Goal: Check status: Check status

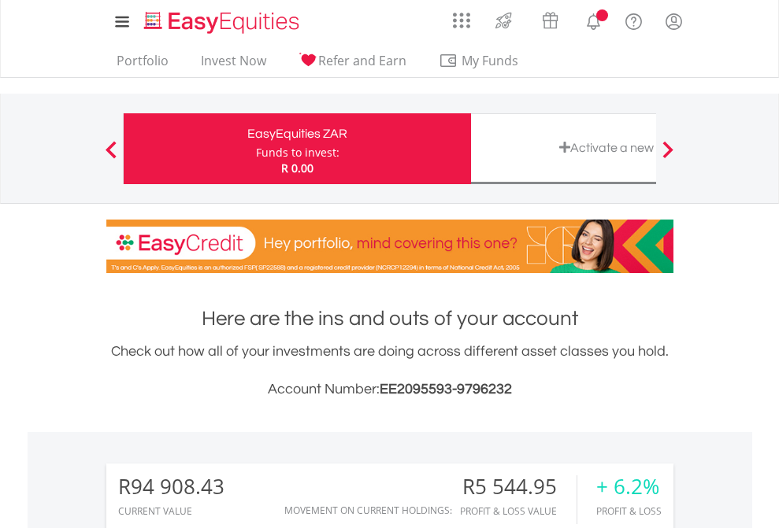
scroll to position [151, 247]
click at [256, 149] on div "Funds to invest:" at bounding box center [297, 153] width 83 height 16
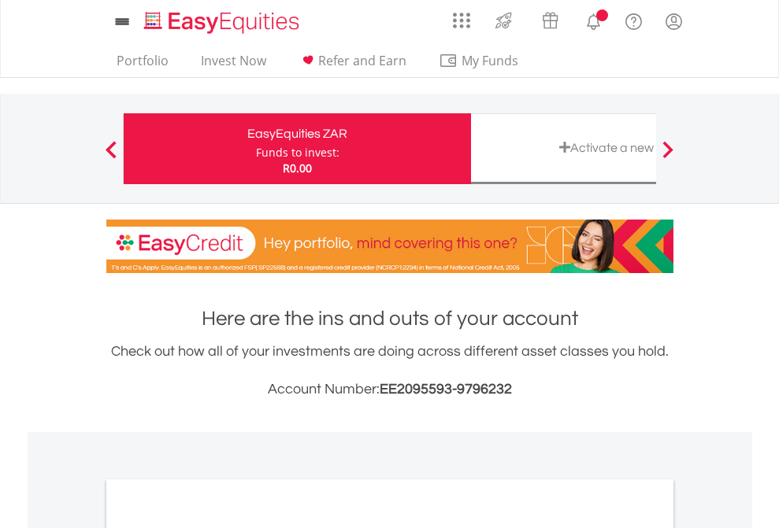
scroll to position [946, 0]
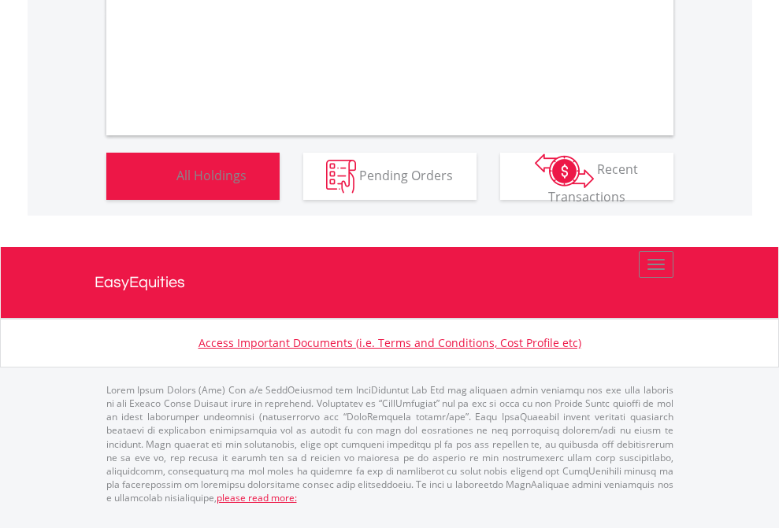
click at [176, 183] on span "All Holdings" at bounding box center [211, 174] width 70 height 17
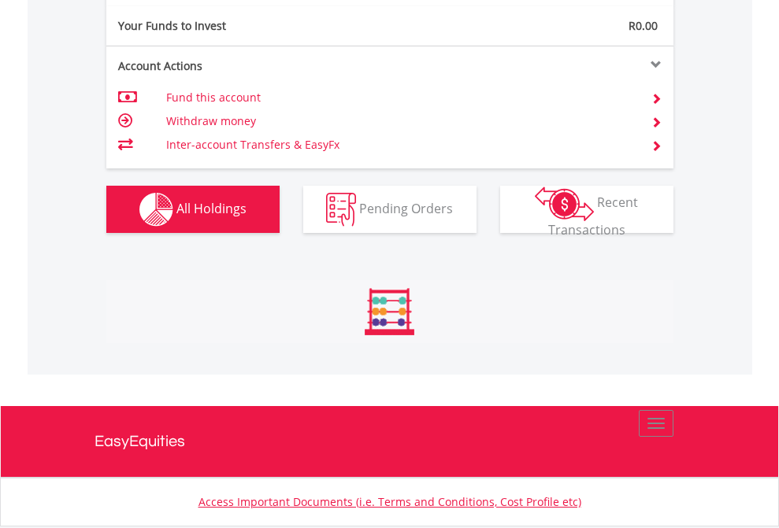
scroll to position [1751, 0]
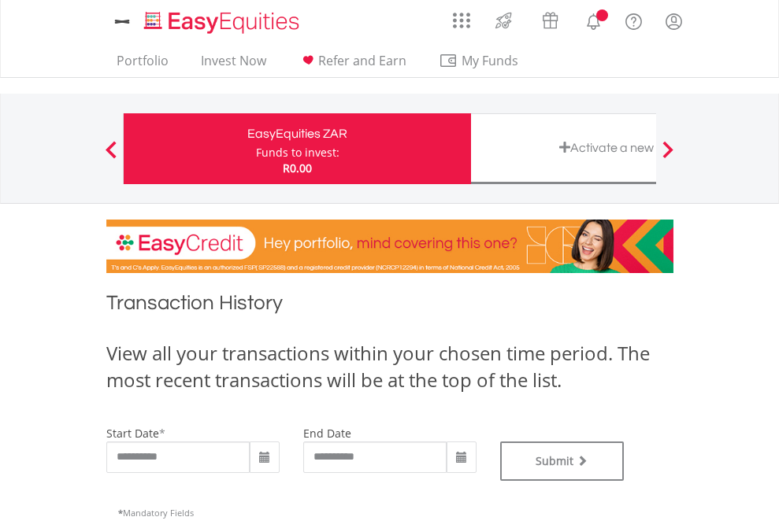
click at [256, 149] on div "Funds to invest:" at bounding box center [297, 153] width 83 height 16
type input "**********"
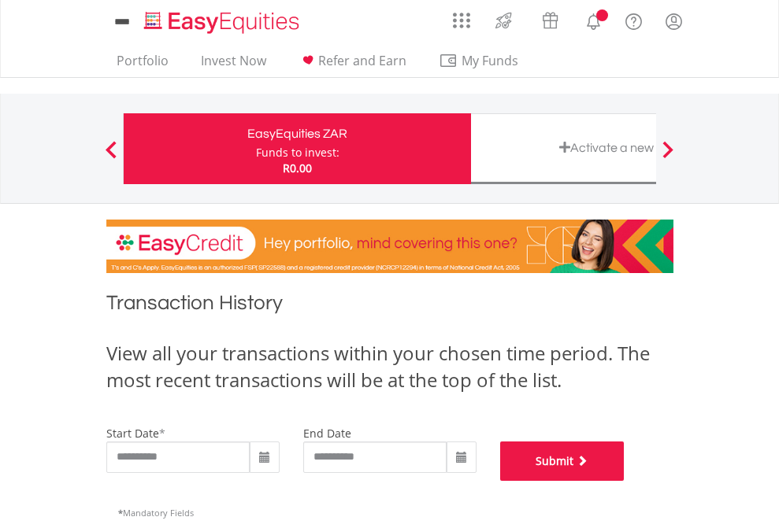
click at [624, 481] on button "Submit" at bounding box center [562, 461] width 124 height 39
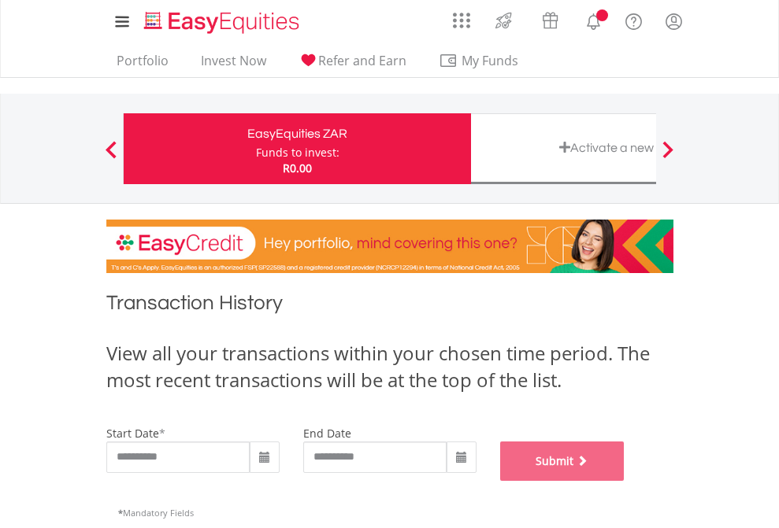
scroll to position [639, 0]
